Goal: Find specific page/section: Find specific page/section

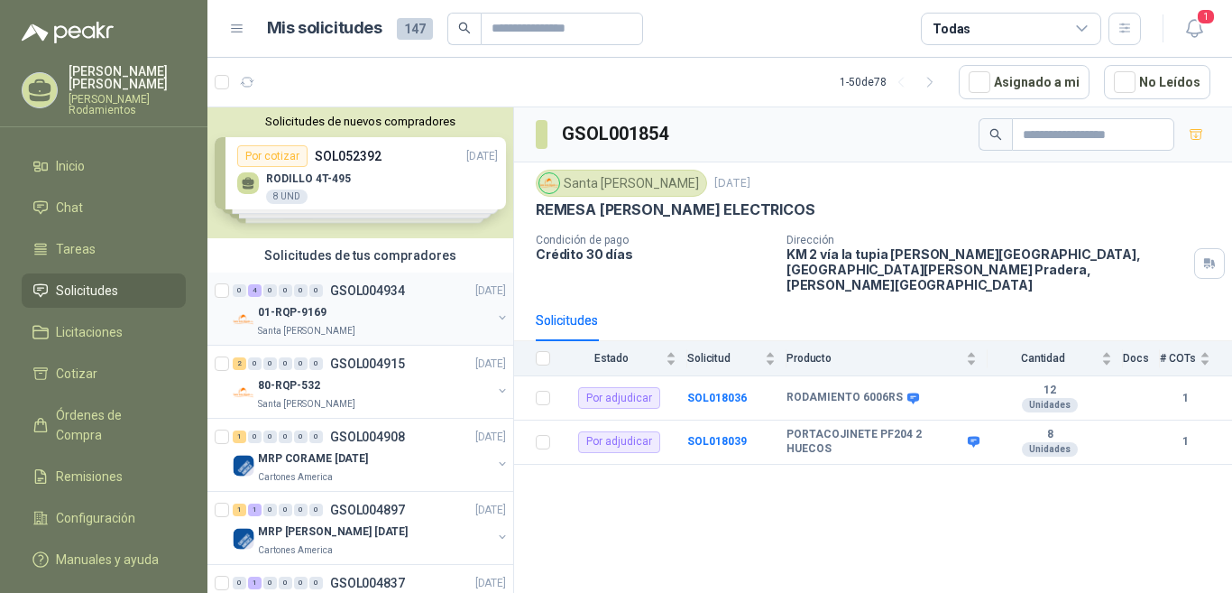
click at [387, 289] on p "GSOL004934" at bounding box center [367, 290] width 75 height 13
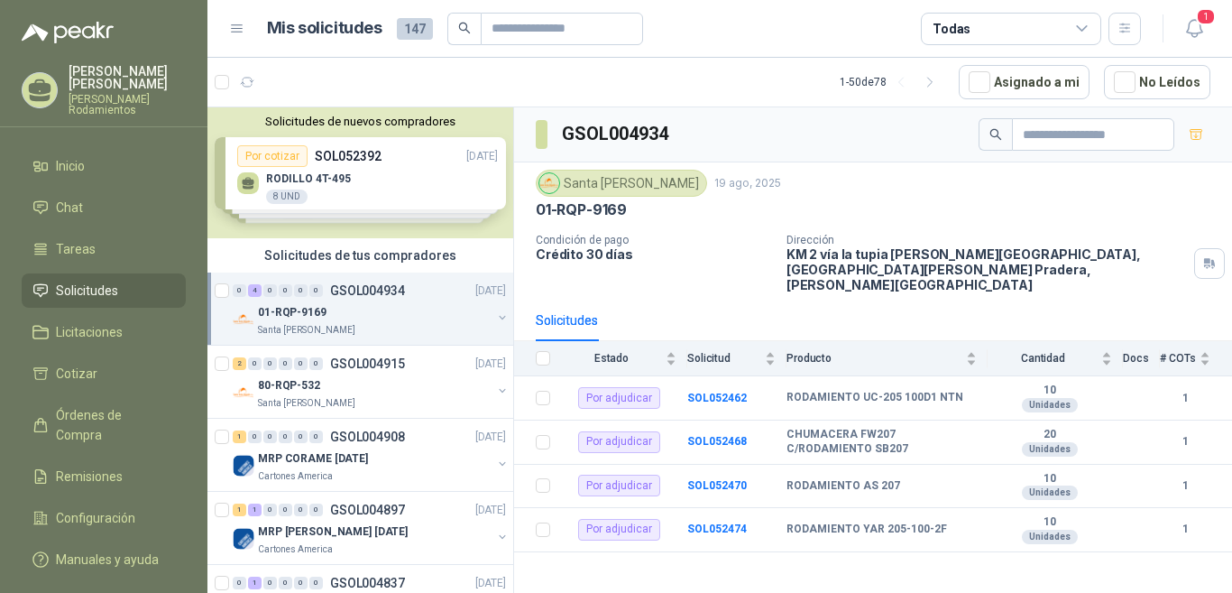
click at [270, 294] on div "0" at bounding box center [270, 290] width 14 height 13
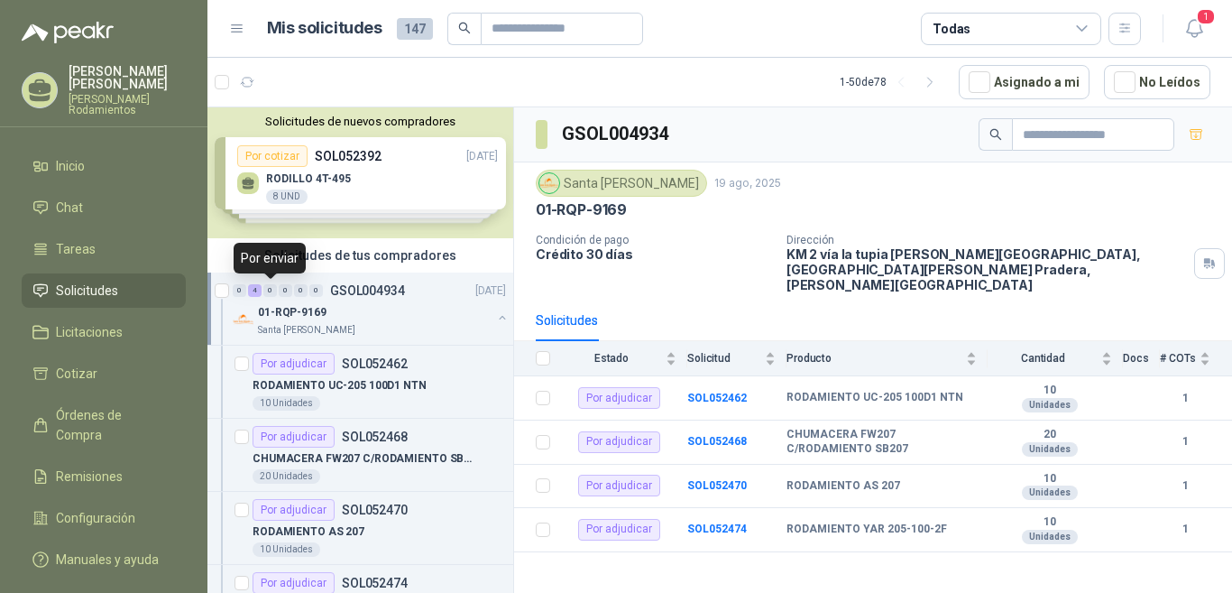
click at [268, 289] on div "0" at bounding box center [270, 290] width 14 height 13
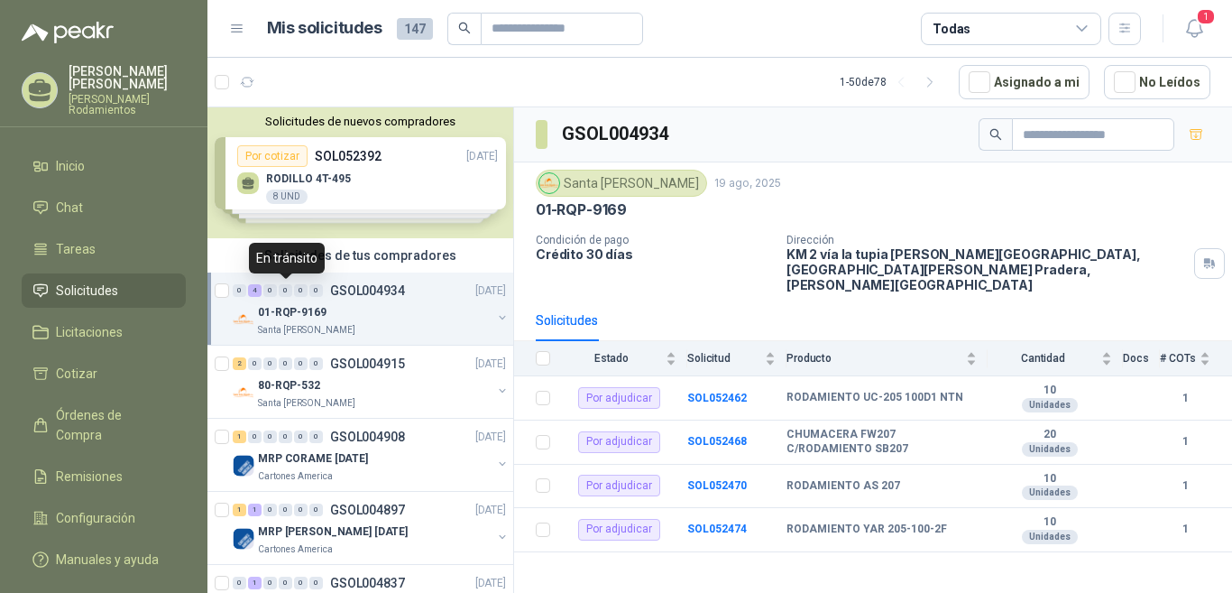
click at [284, 287] on div "0" at bounding box center [286, 290] width 14 height 13
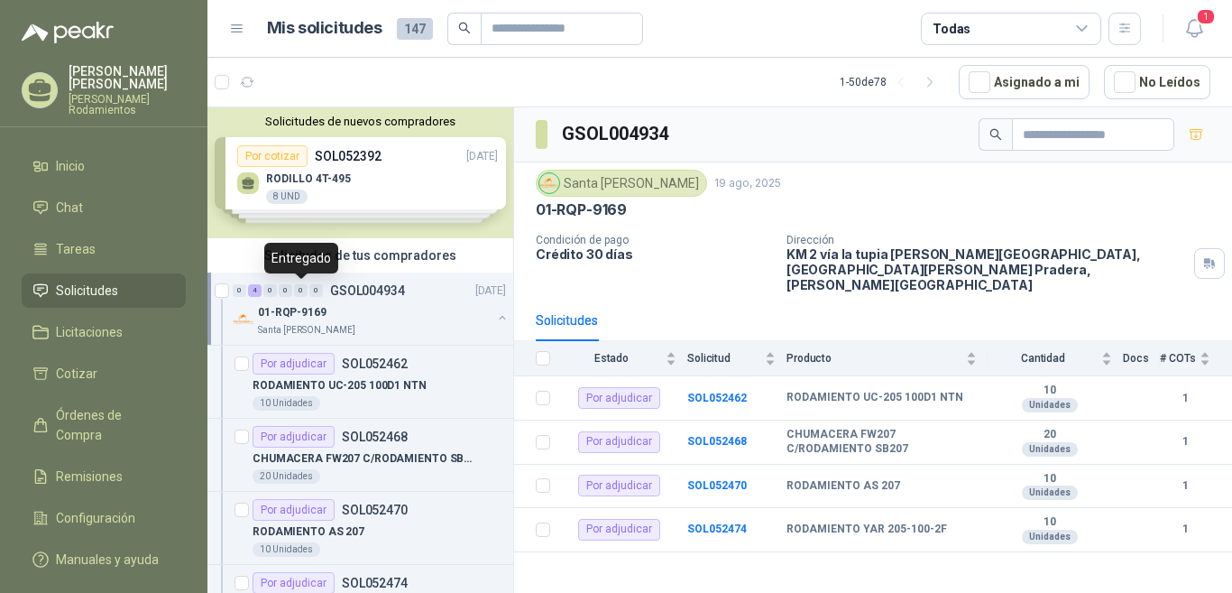
click at [299, 291] on div "0" at bounding box center [301, 290] width 14 height 13
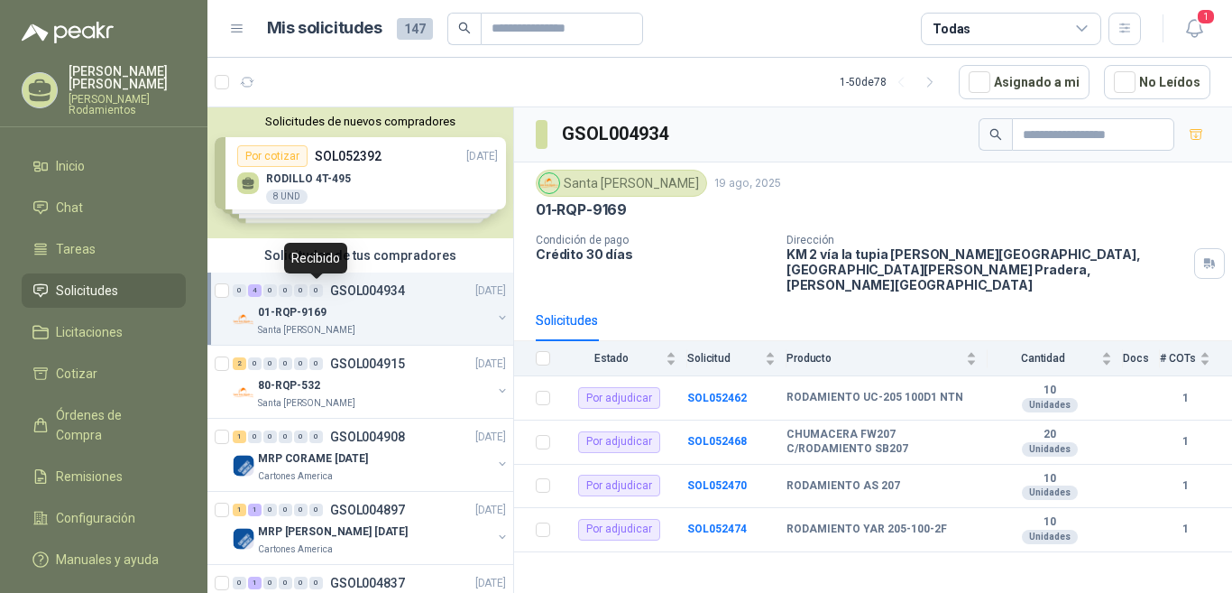
click at [315, 285] on div "0" at bounding box center [316, 290] width 14 height 13
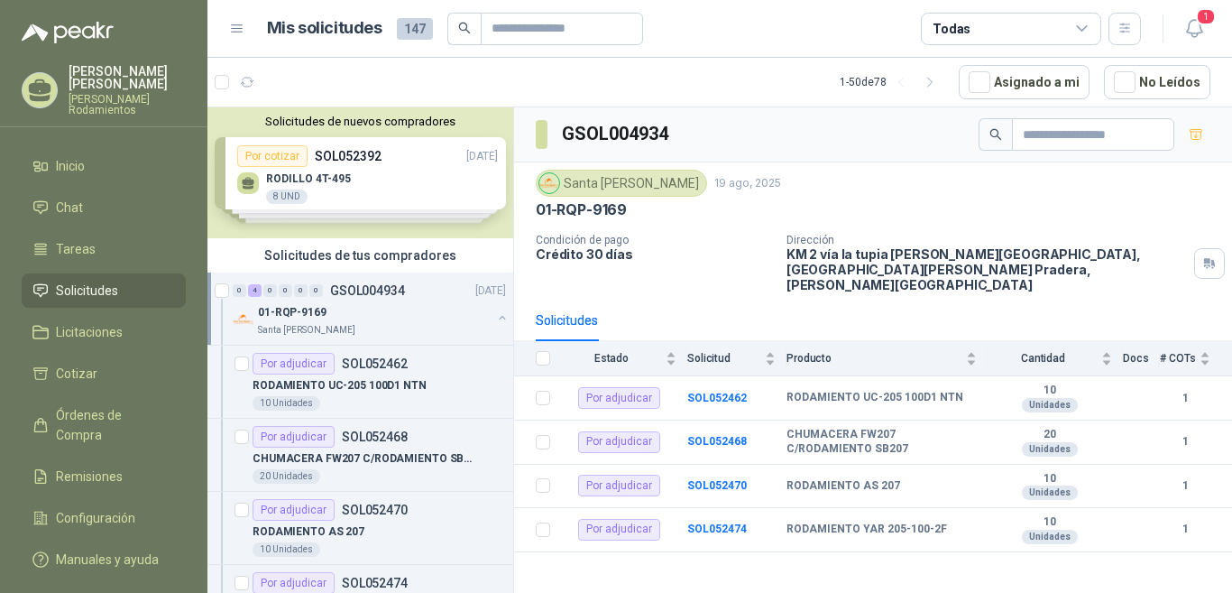
click at [272, 290] on div "0" at bounding box center [270, 290] width 14 height 13
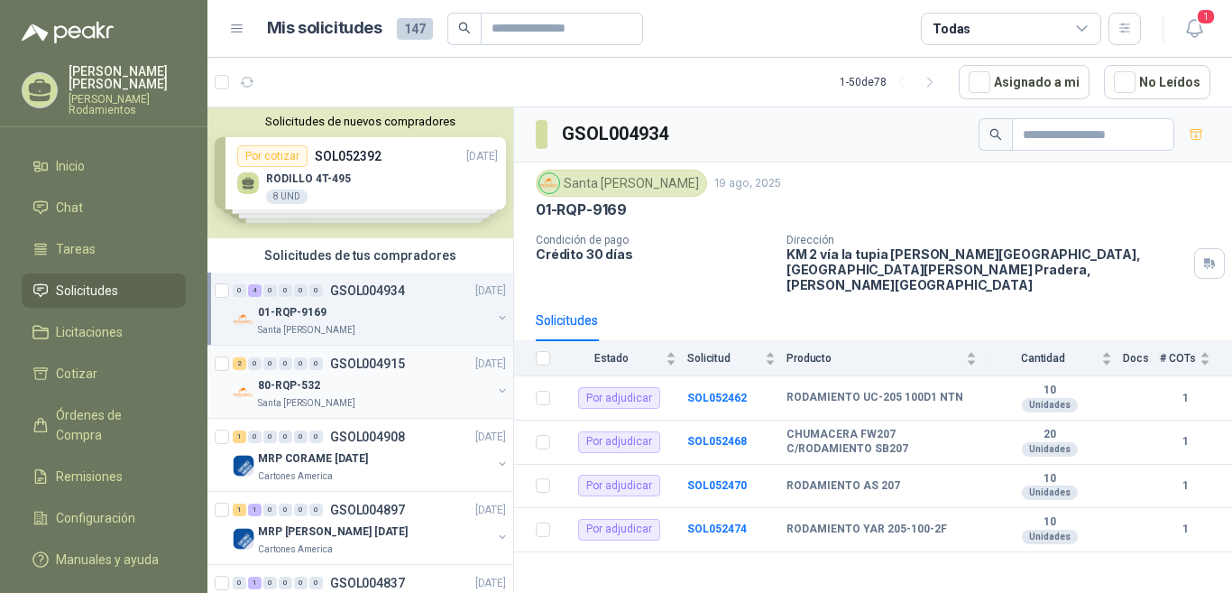
click at [372, 364] on p "GSOL004915" at bounding box center [367, 363] width 75 height 13
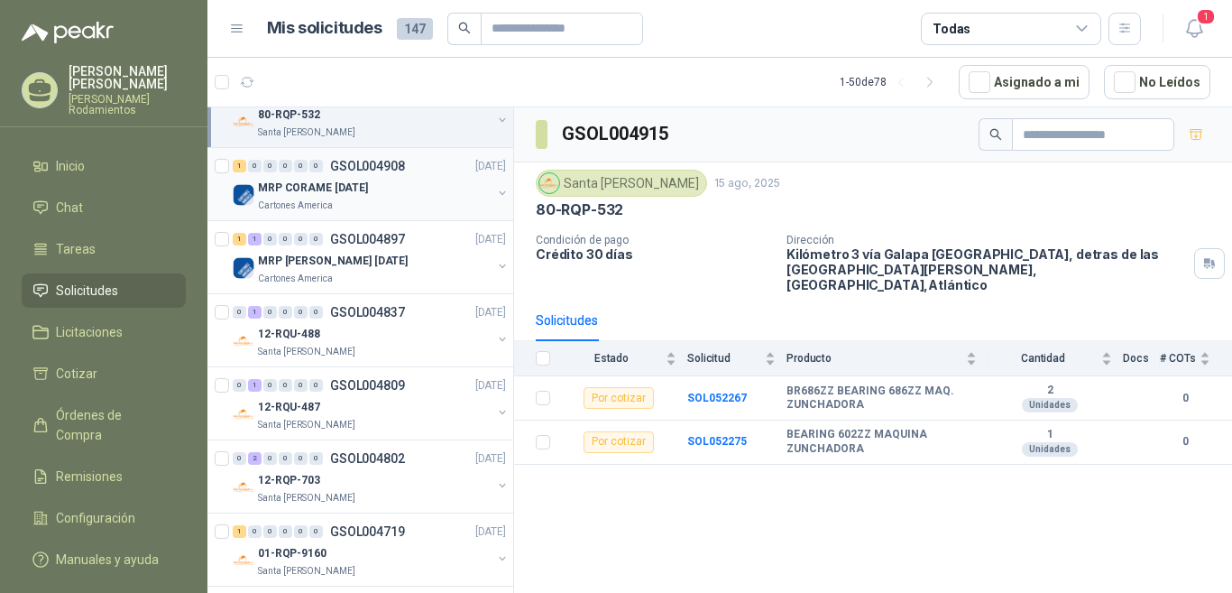
scroll to position [361, 0]
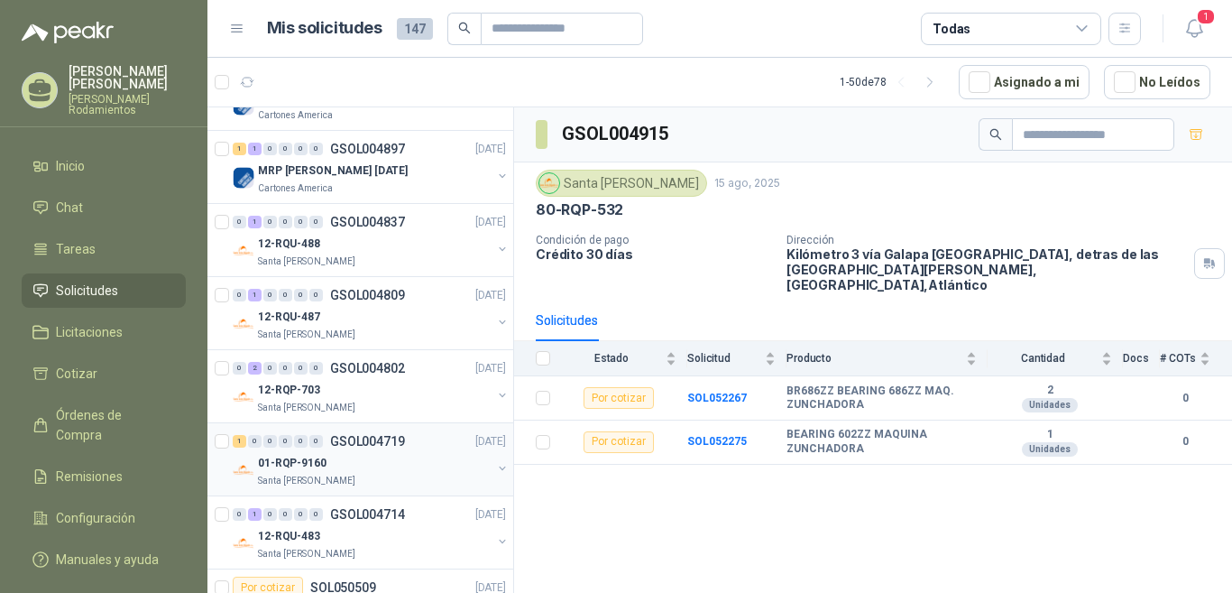
click at [314, 439] on div "0" at bounding box center [316, 441] width 14 height 13
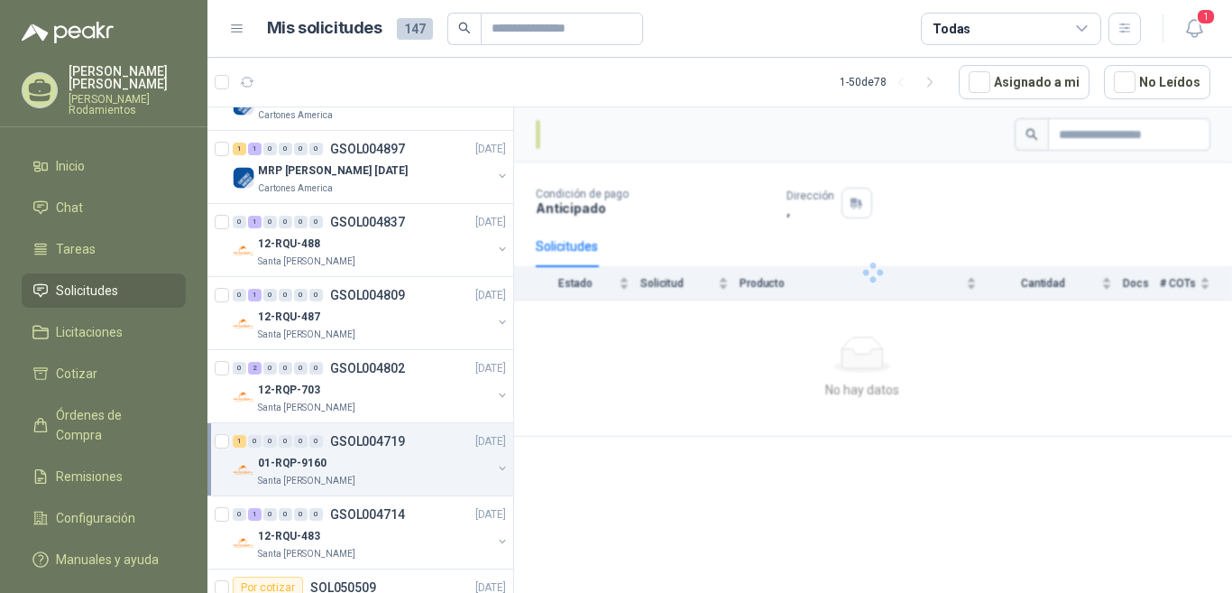
click at [359, 433] on div "1 0 0 0 0 0 GSOL004719 [DATE]" at bounding box center [371, 441] width 277 height 22
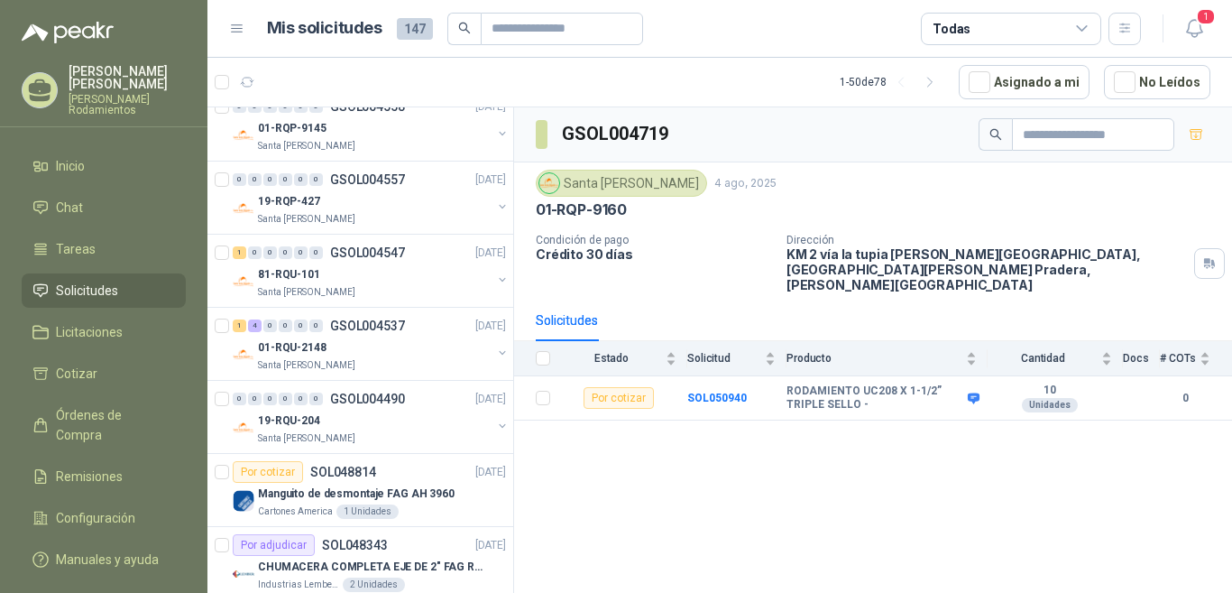
scroll to position [1443, 0]
